Goal: Task Accomplishment & Management: Use online tool/utility

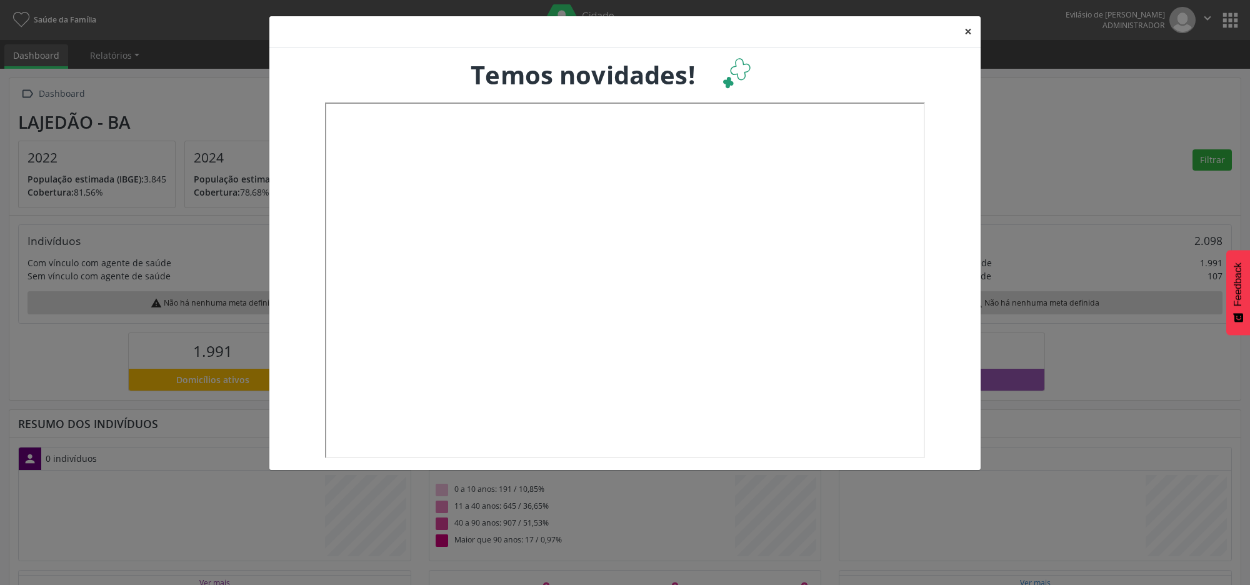
click at [965, 32] on button "×" at bounding box center [967, 31] width 25 height 31
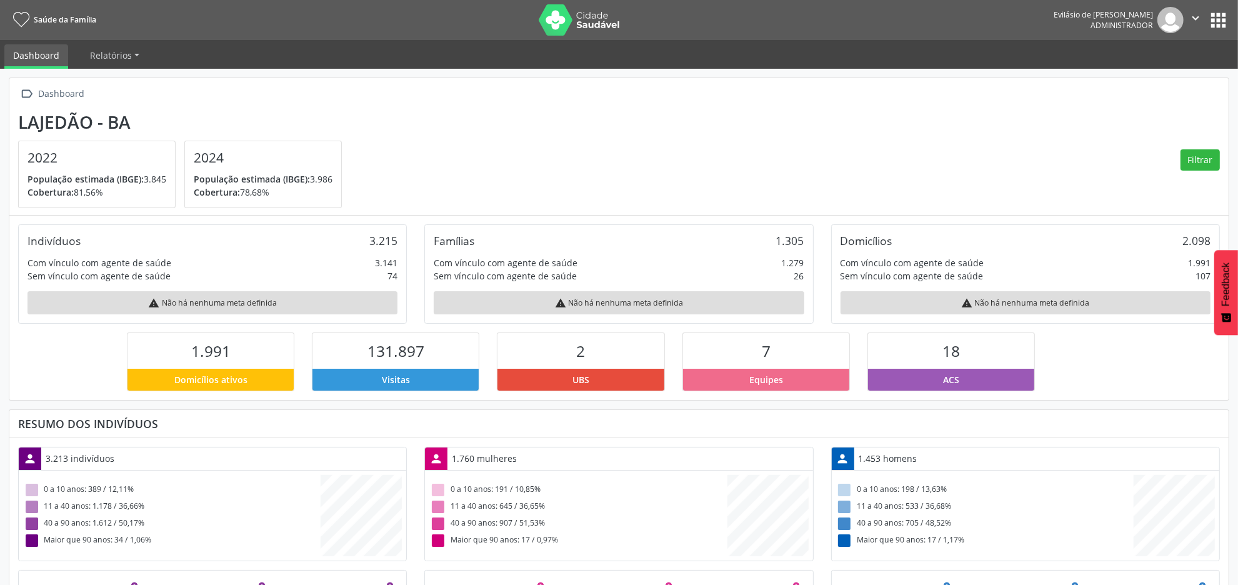
click at [1214, 22] on button "apps" at bounding box center [1218, 20] width 22 height 22
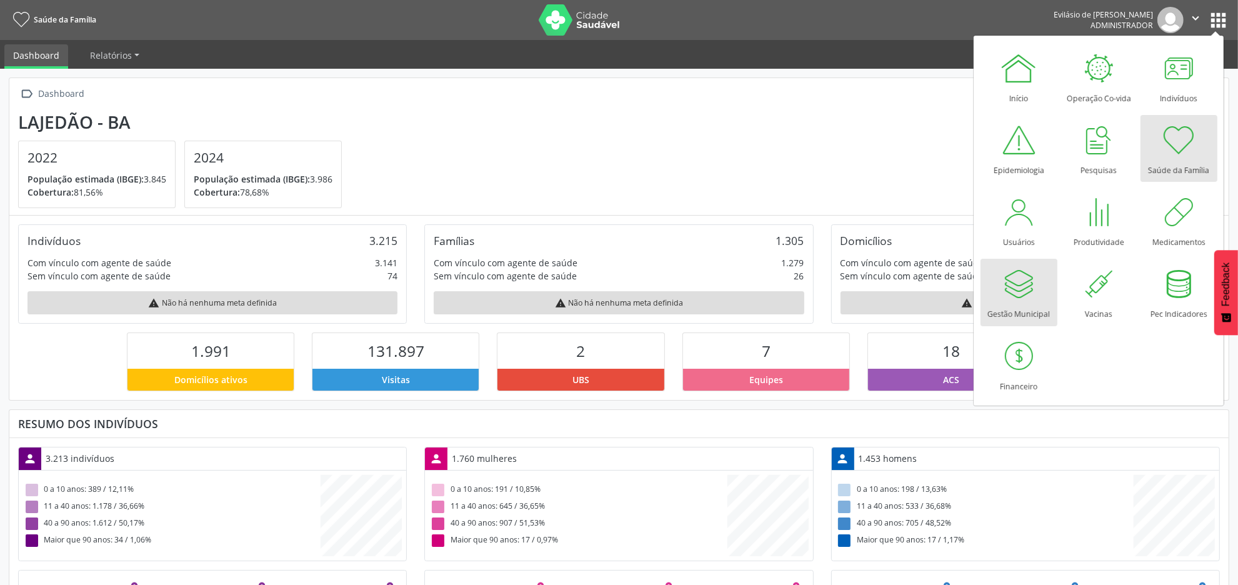
click at [1023, 282] on div at bounding box center [1018, 283] width 37 height 37
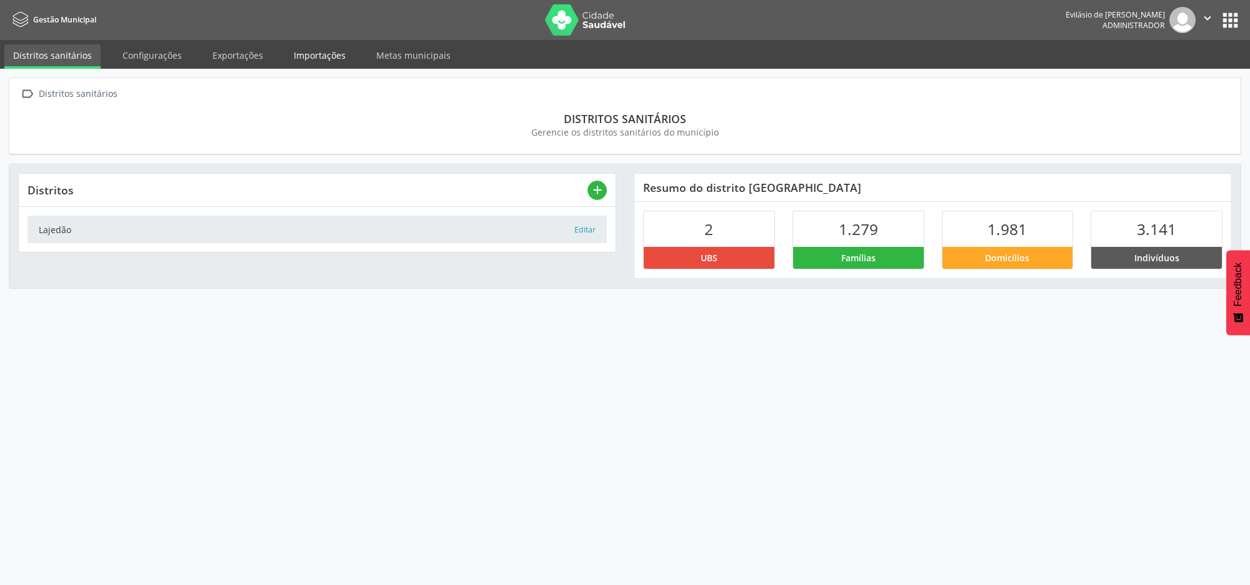
click at [304, 58] on link "Importações" at bounding box center [319, 55] width 69 height 22
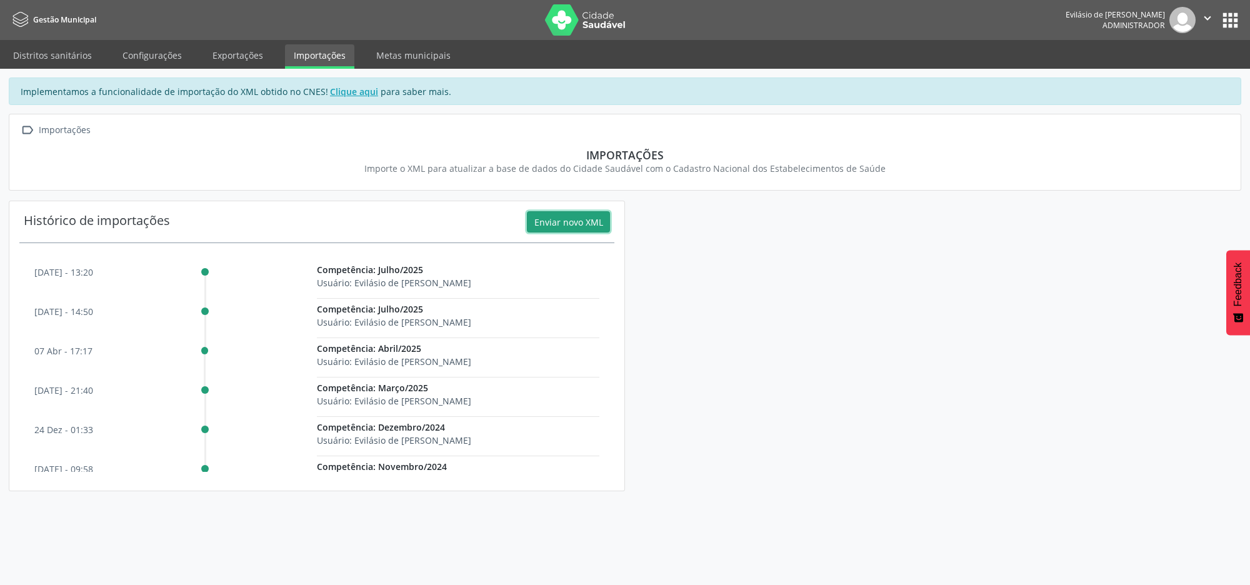
click at [582, 221] on button "Enviar novo XML" at bounding box center [568, 221] width 83 height 21
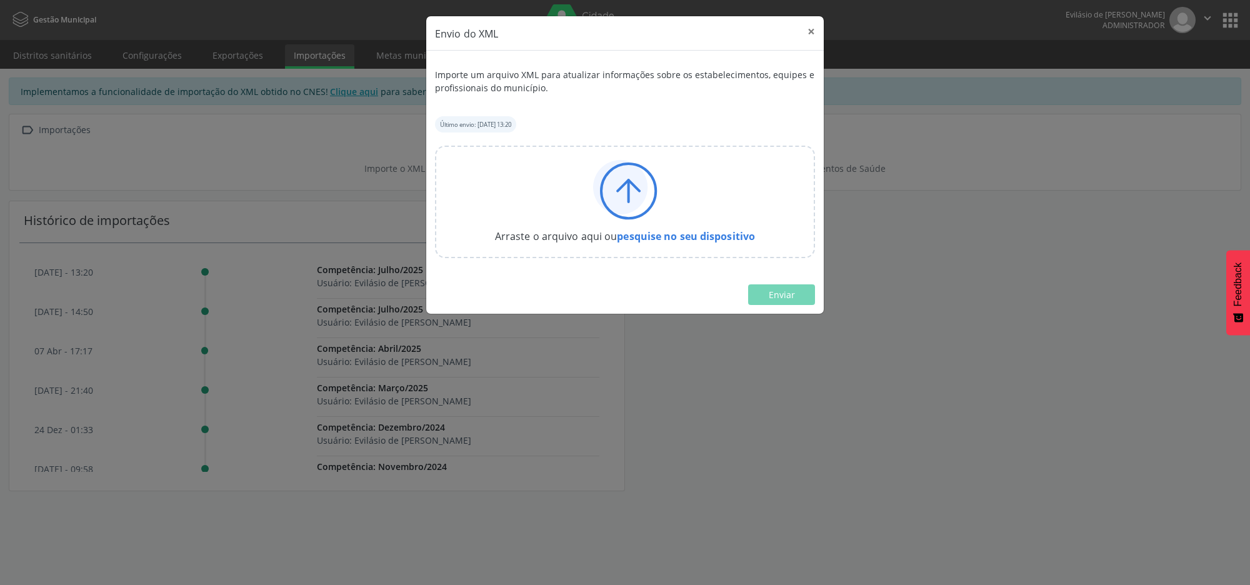
click at [634, 189] on icon at bounding box center [620, 187] width 54 height 54
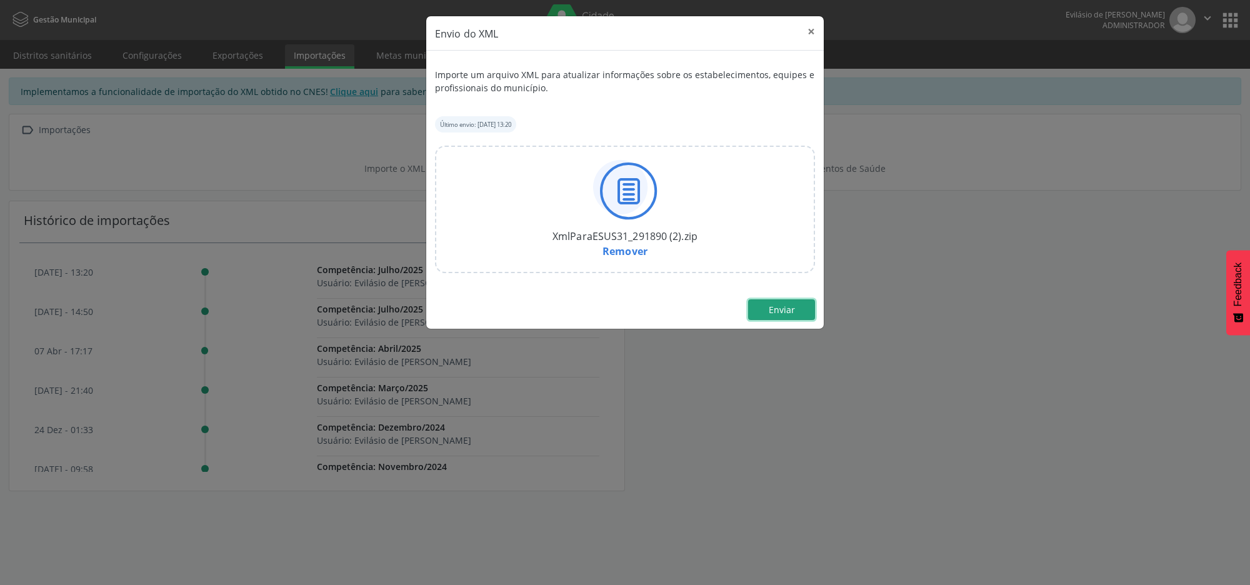
click at [779, 312] on span "Enviar" at bounding box center [782, 310] width 26 height 12
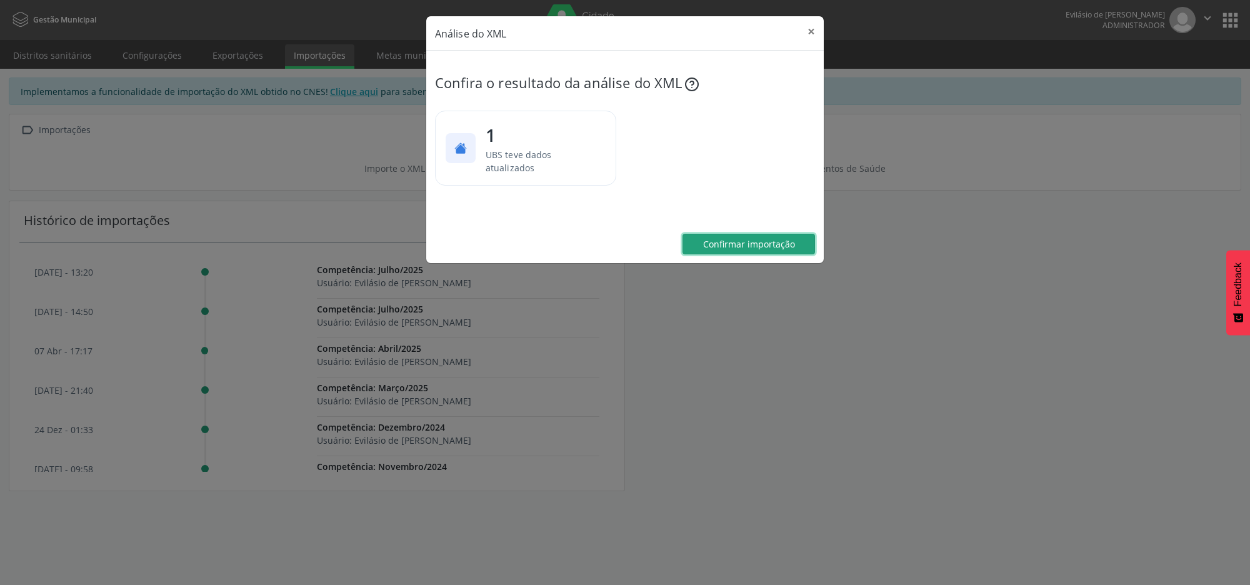
click at [747, 247] on span "Confirmar importação" at bounding box center [749, 244] width 92 height 12
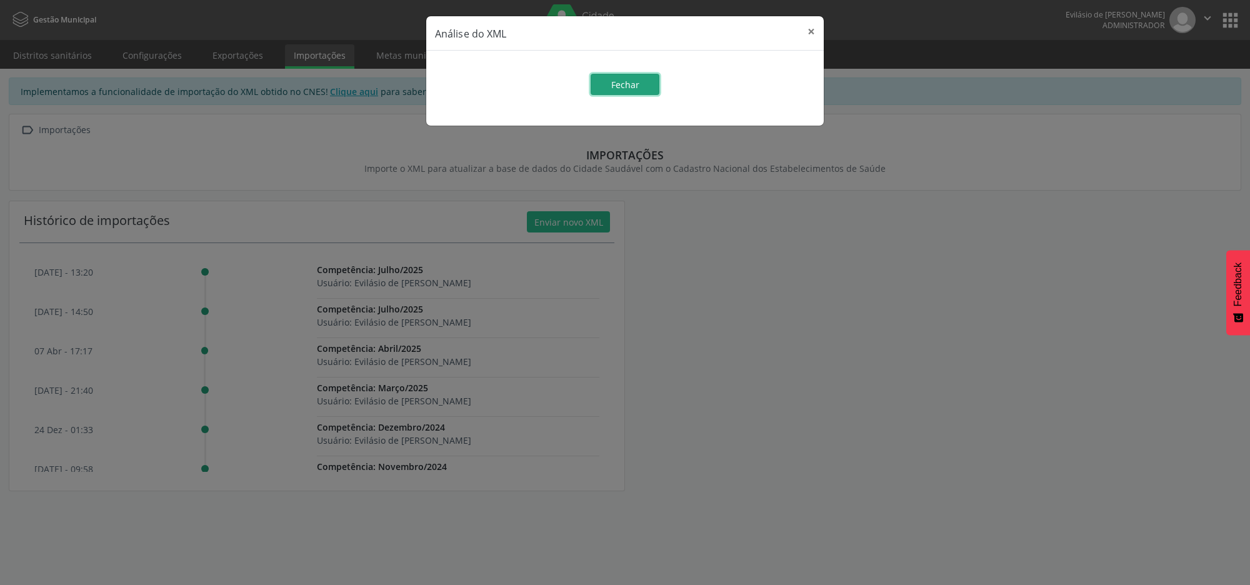
click at [619, 76] on button "Fechar" at bounding box center [624, 84] width 69 height 21
